Goal: Navigation & Orientation: Go to known website

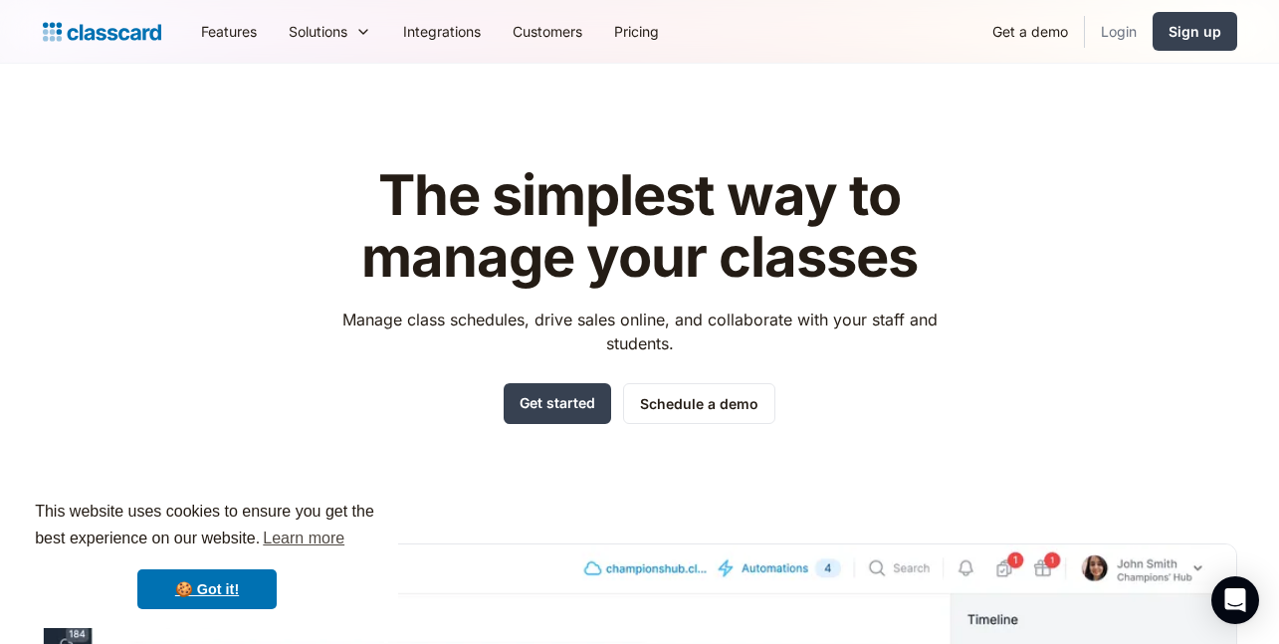
click at [1123, 32] on link "Login" at bounding box center [1119, 31] width 68 height 45
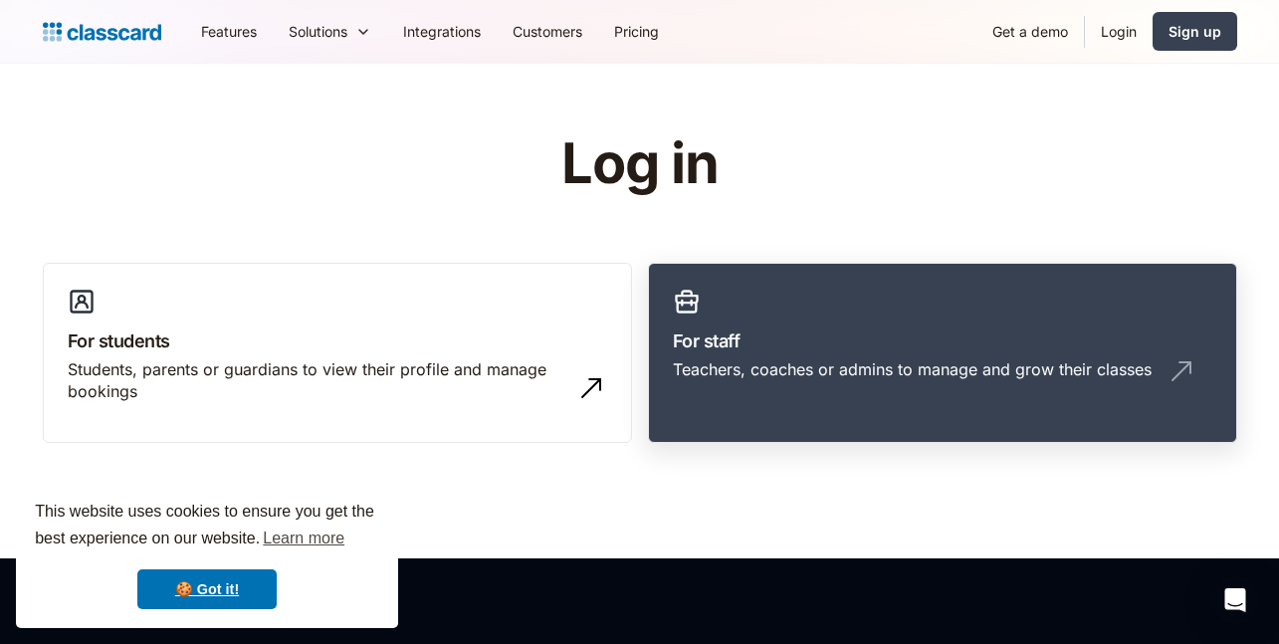
click at [885, 324] on link "For staff Teachers, coaches or admins to manage and grow their classes" at bounding box center [942, 353] width 589 height 181
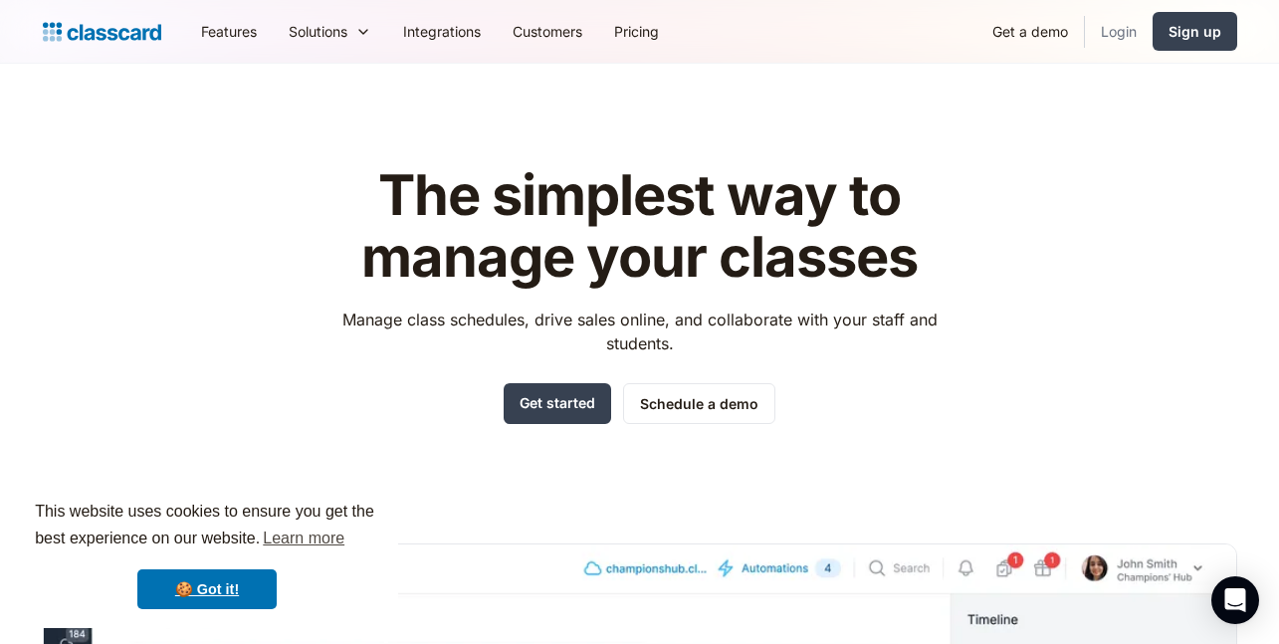
click at [1125, 32] on link "Login" at bounding box center [1119, 31] width 68 height 45
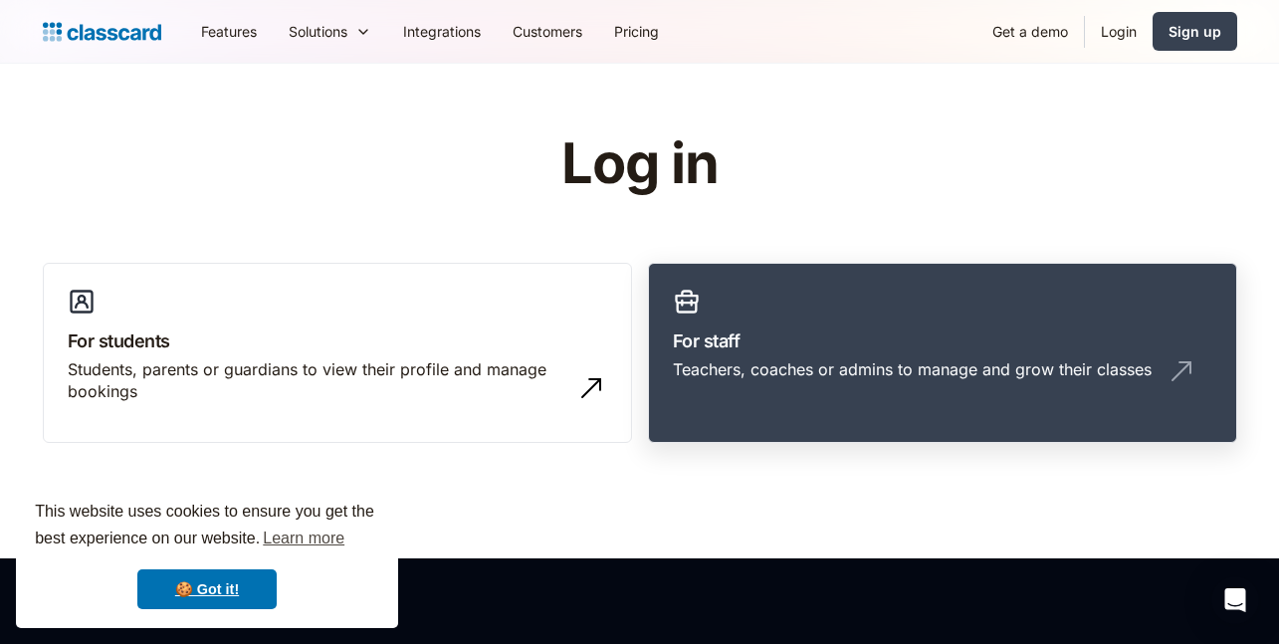
click at [881, 387] on div "Teachers, coaches or admins to manage and grow their classes" at bounding box center [942, 377] width 539 height 38
